Goal: Task Accomplishment & Management: Use online tool/utility

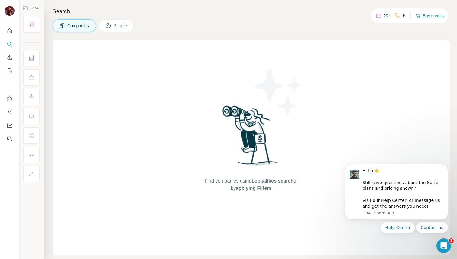
click at [126, 26] on span "People" at bounding box center [121, 26] width 14 height 6
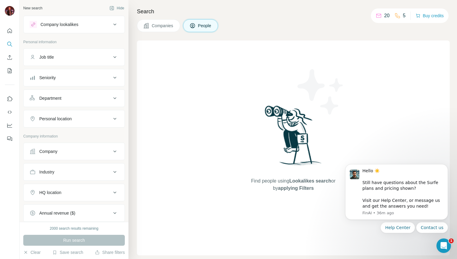
click at [167, 25] on span "Companies" at bounding box center [163, 26] width 22 height 6
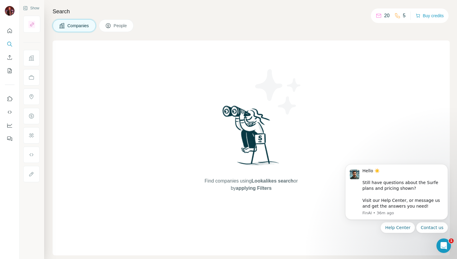
click at [126, 23] on span "People" at bounding box center [121, 26] width 14 height 6
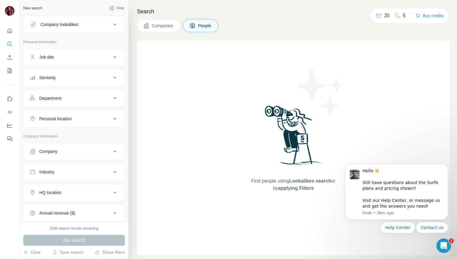
click at [80, 19] on button "Company lookalikes" at bounding box center [74, 24] width 101 height 15
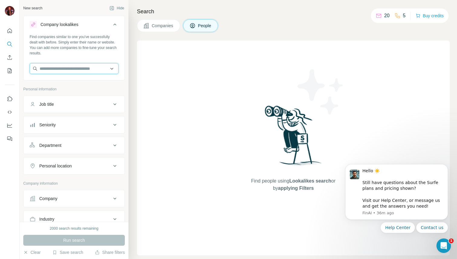
click at [72, 68] on input "text" at bounding box center [74, 68] width 89 height 11
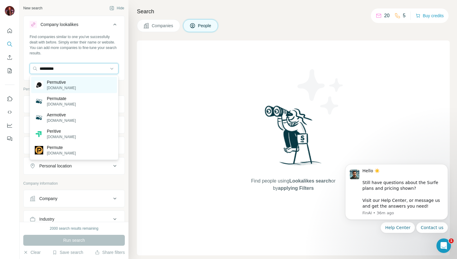
type input "*********"
click at [72, 82] on p "Permutive" at bounding box center [61, 82] width 29 height 6
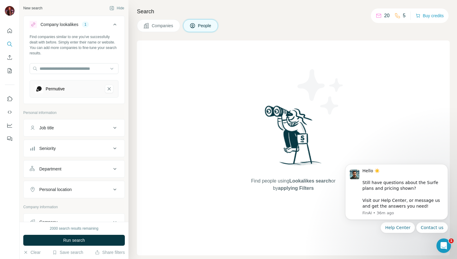
click at [107, 127] on div "Job title" at bounding box center [71, 128] width 82 height 6
click at [84, 140] on input "text" at bounding box center [68, 143] width 77 height 11
type input "*"
type input "**********"
click at [111, 139] on button "button" at bounding box center [114, 143] width 10 height 11
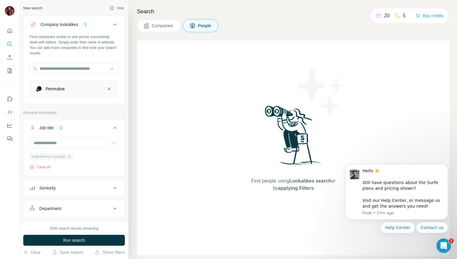
click at [58, 156] on span "engineering manager" at bounding box center [48, 156] width 34 height 5
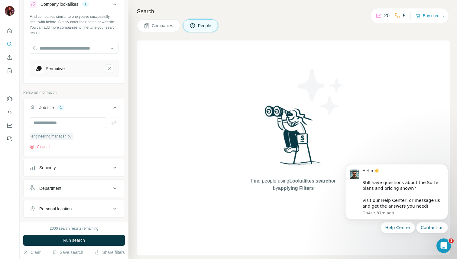
scroll to position [22, 0]
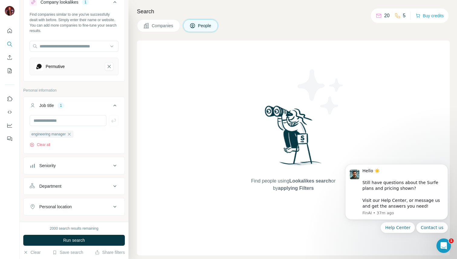
click at [110, 167] on div "Seniority" at bounding box center [71, 166] width 82 height 6
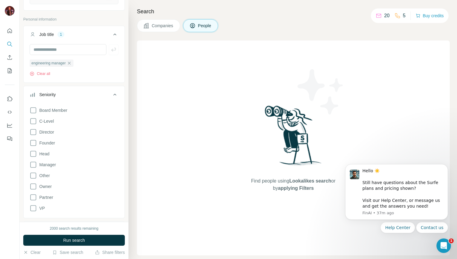
scroll to position [97, 0]
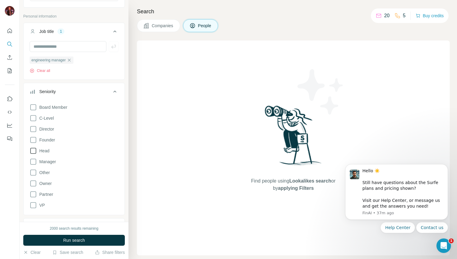
click at [34, 153] on icon at bounding box center [33, 150] width 7 height 7
click at [34, 140] on icon at bounding box center [33, 139] width 7 height 7
click at [34, 131] on icon at bounding box center [33, 129] width 7 height 7
click at [34, 118] on icon at bounding box center [33, 118] width 7 height 7
click at [34, 108] on icon at bounding box center [33, 107] width 7 height 7
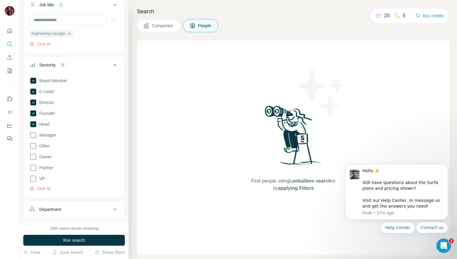
scroll to position [124, 0]
click at [46, 189] on button "Clear all" at bounding box center [40, 187] width 21 height 5
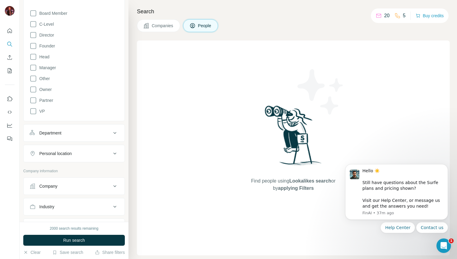
scroll to position [202, 0]
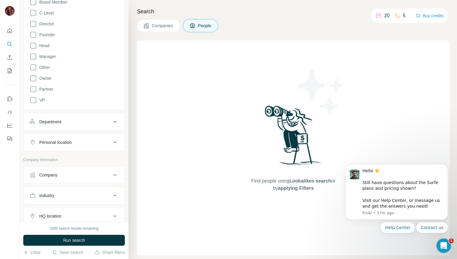
click at [104, 124] on div "Department" at bounding box center [71, 122] width 82 height 6
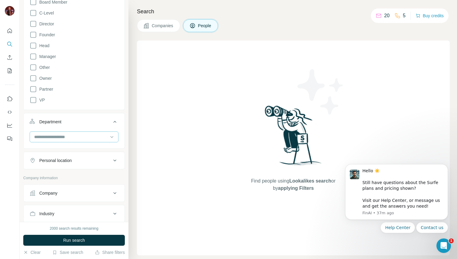
click at [101, 135] on input at bounding box center [71, 137] width 75 height 7
click at [128, 130] on div "New search Hide Company lookalikes 1 Find companies similar to one you've succe…" at bounding box center [74, 111] width 109 height 222
click at [90, 239] on button "Run search" at bounding box center [74, 240] width 102 height 11
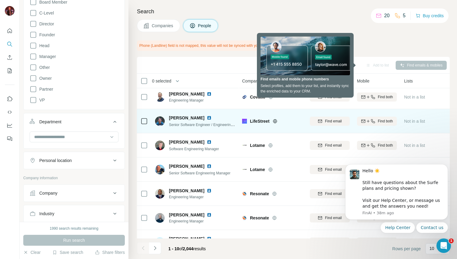
scroll to position [0, 0]
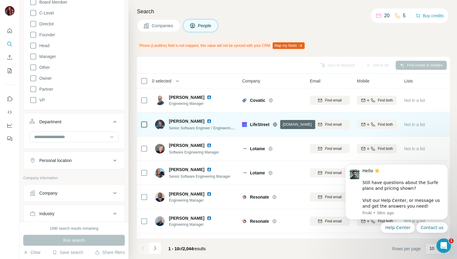
click at [276, 124] on icon at bounding box center [275, 124] width 4 height 0
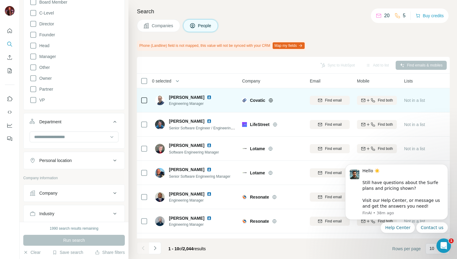
click at [272, 102] on icon at bounding box center [271, 100] width 4 height 4
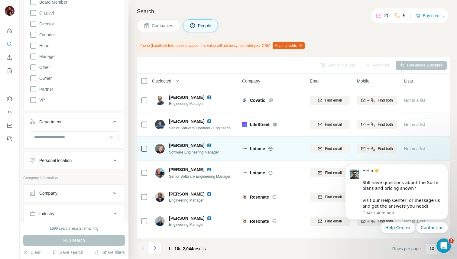
click at [271, 149] on icon at bounding box center [271, 149] width 4 height 0
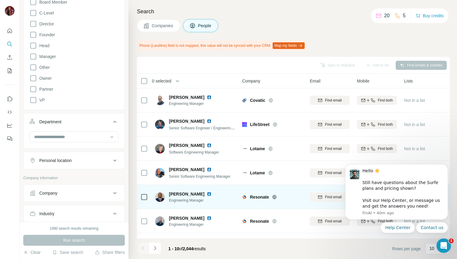
click at [273, 198] on icon at bounding box center [274, 197] width 5 height 5
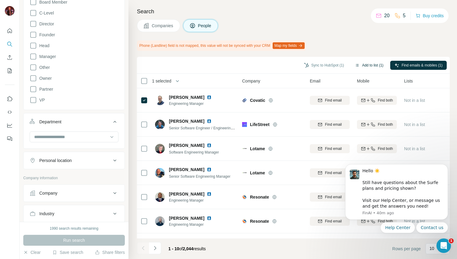
click at [365, 65] on button "Add to list (1)" at bounding box center [369, 65] width 37 height 9
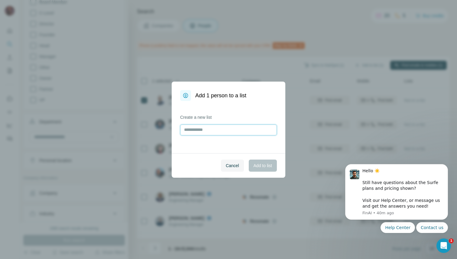
click at [215, 129] on input "text" at bounding box center [228, 130] width 97 height 11
type input "*"
type input "**********"
click at [256, 165] on span "Add to list" at bounding box center [263, 166] width 18 height 6
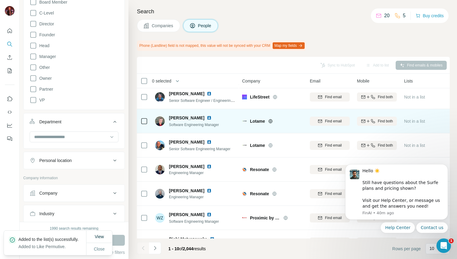
scroll to position [35, 0]
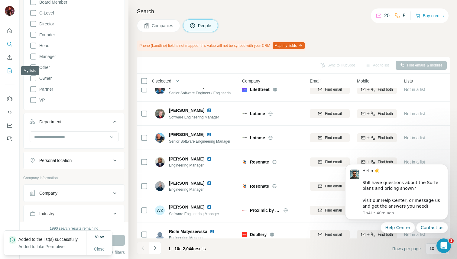
click at [10, 69] on icon "My lists" at bounding box center [10, 71] width 6 height 6
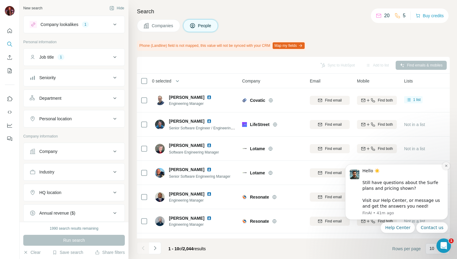
click at [446, 166] on icon "Dismiss notification" at bounding box center [446, 165] width 3 height 3
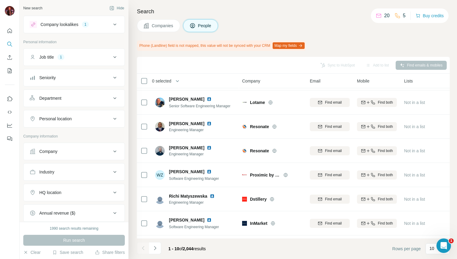
scroll to position [77, 0]
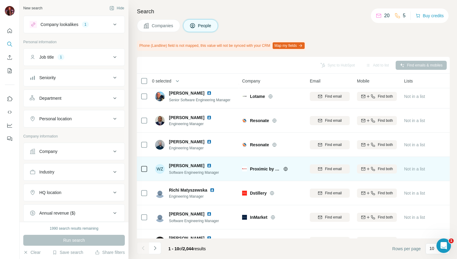
click at [286, 168] on icon at bounding box center [285, 169] width 5 height 5
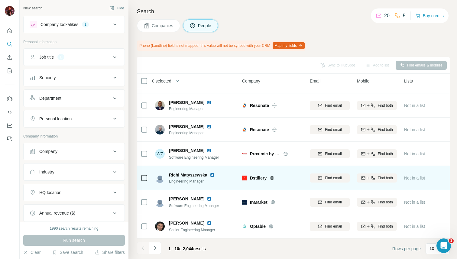
click at [274, 178] on icon at bounding box center [272, 178] width 5 height 5
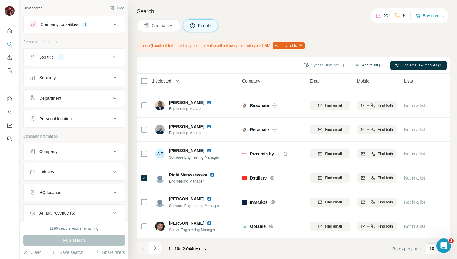
click at [370, 65] on button "Add to list (1)" at bounding box center [369, 65] width 37 height 9
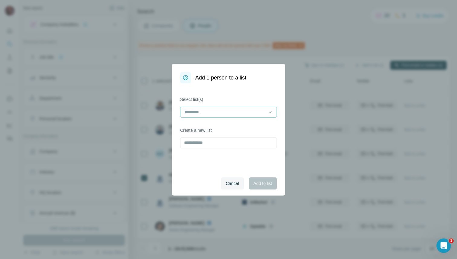
click at [249, 113] on input at bounding box center [225, 112] width 82 height 7
click at [267, 182] on span "Add to list" at bounding box center [263, 184] width 18 height 6
